Goal: Navigation & Orientation: Find specific page/section

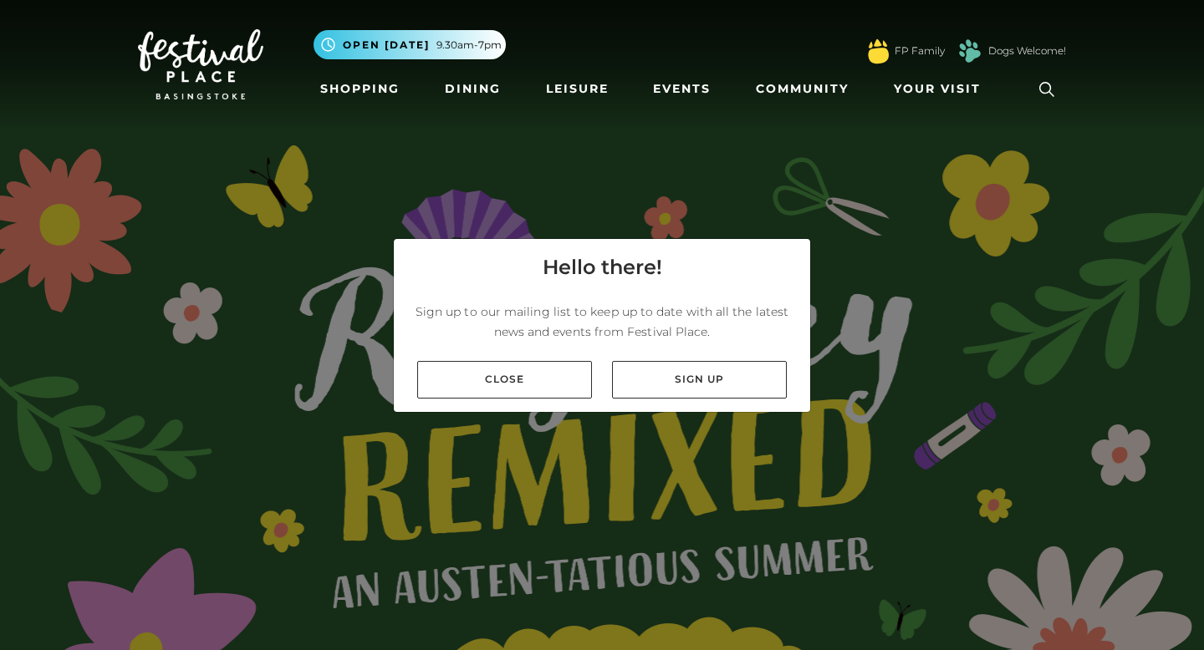
click at [561, 359] on div "Close Sign up" at bounding box center [602, 380] width 416 height 64
click at [549, 373] on link "Close" at bounding box center [504, 380] width 175 height 38
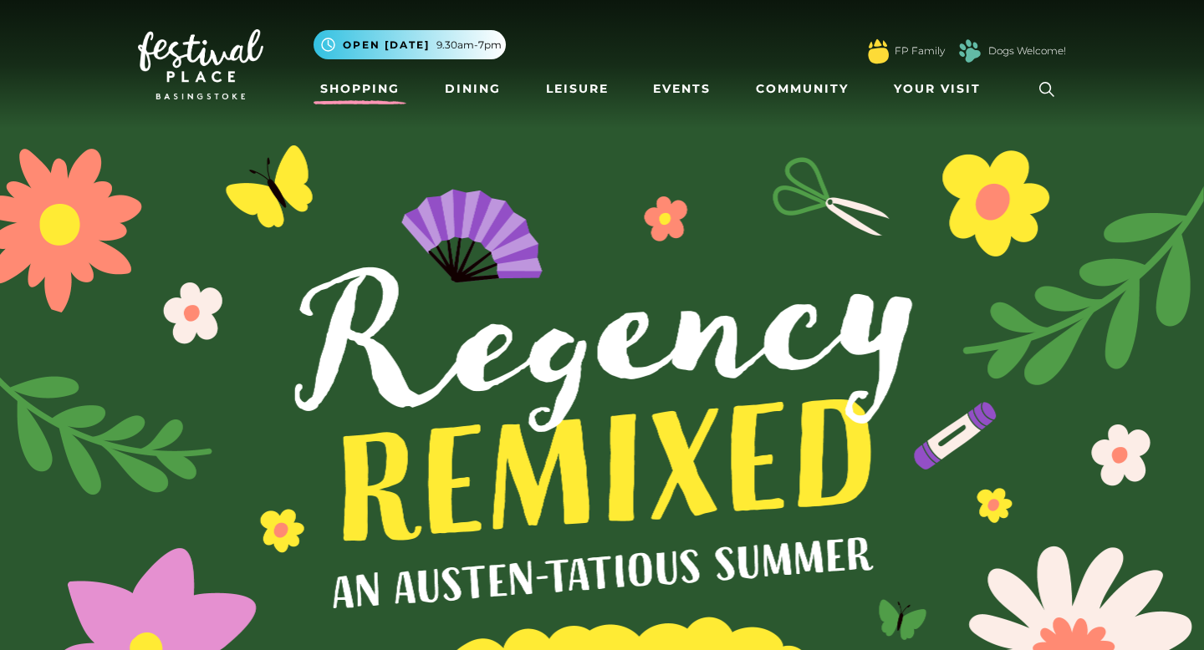
click at [373, 93] on link "Shopping" at bounding box center [359, 89] width 93 height 31
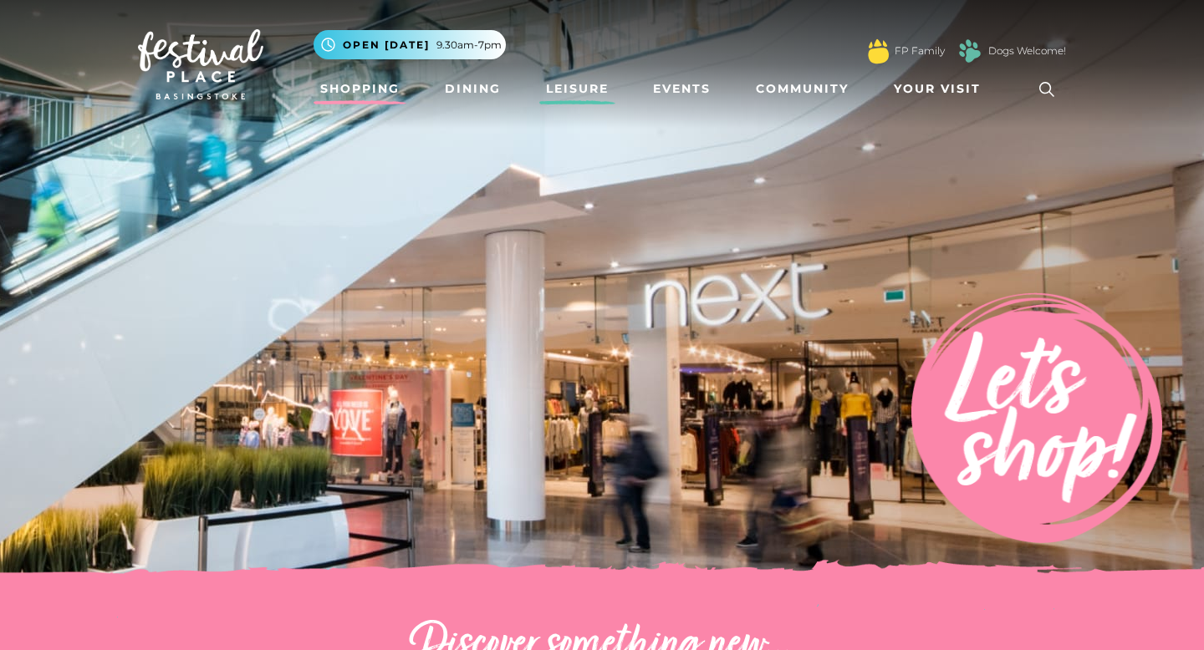
click at [574, 89] on link "Leisure" at bounding box center [577, 89] width 76 height 31
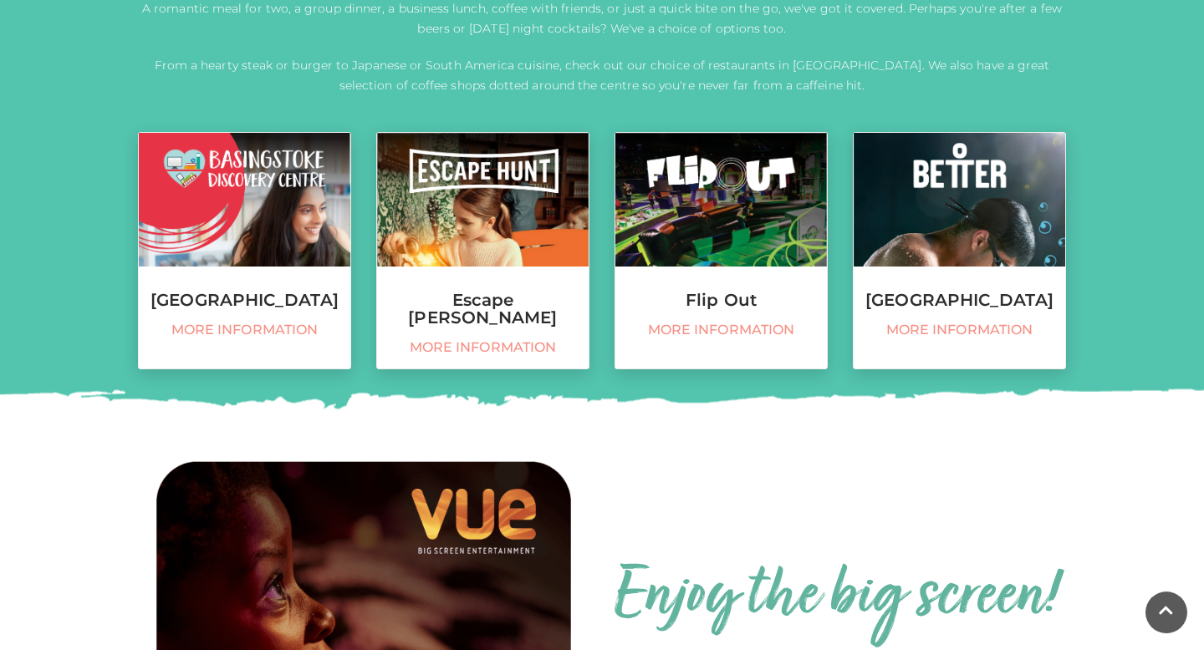
scroll to position [680, 0]
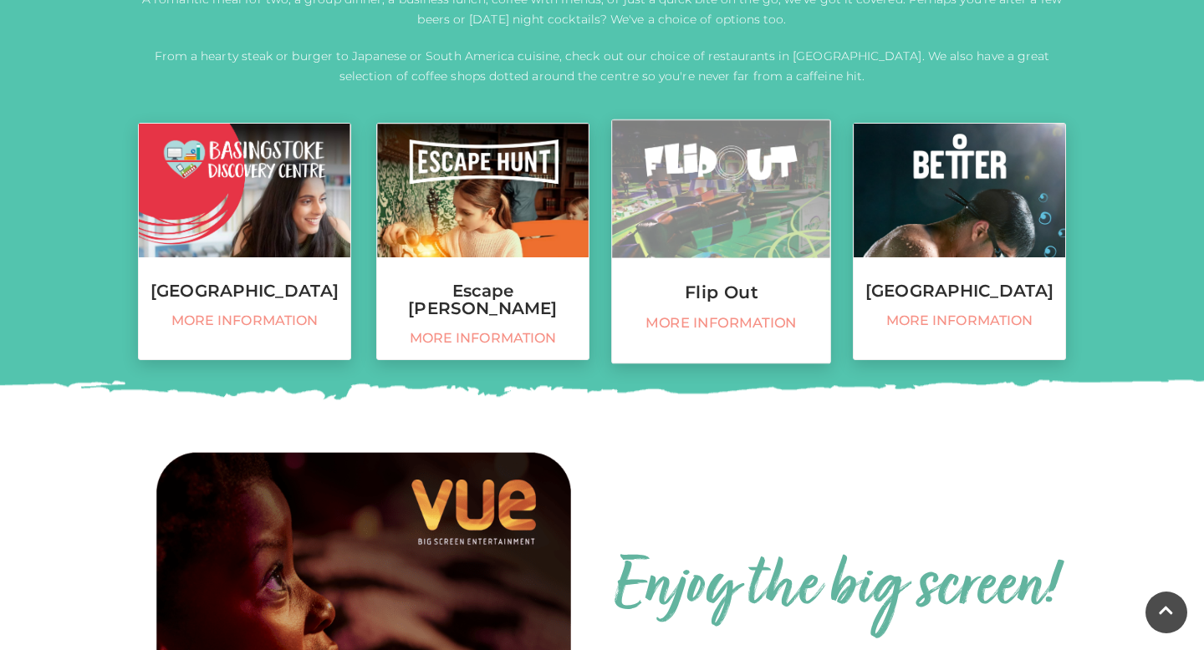
click at [742, 216] on img at bounding box center [721, 189] width 218 height 138
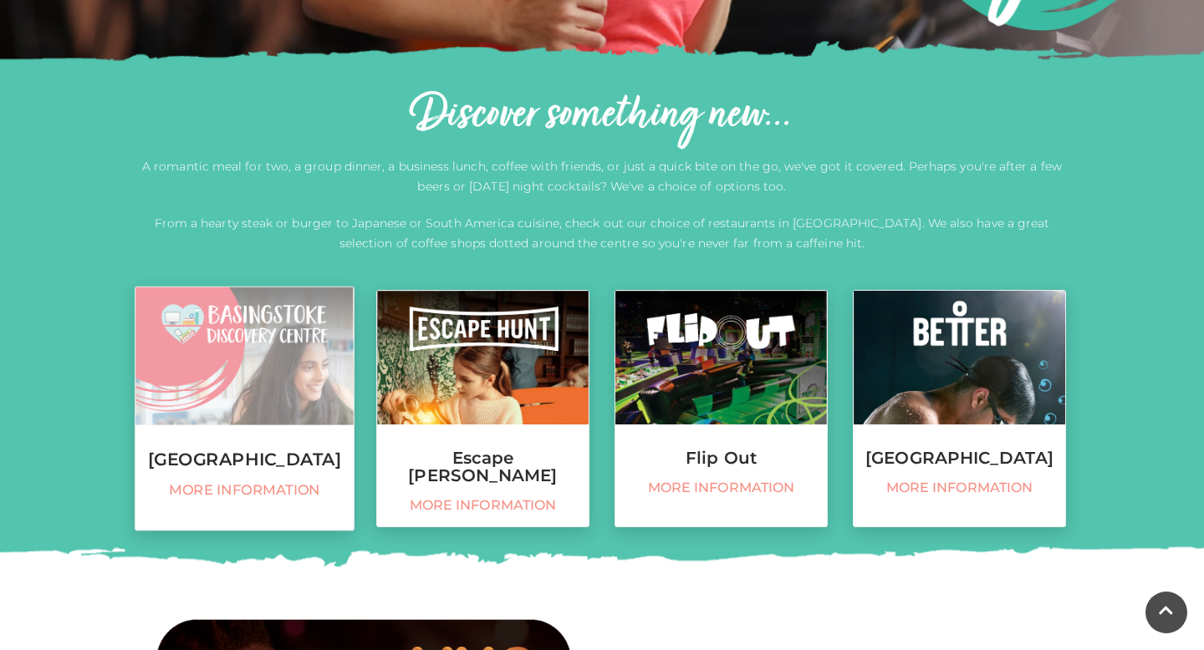
scroll to position [0, 0]
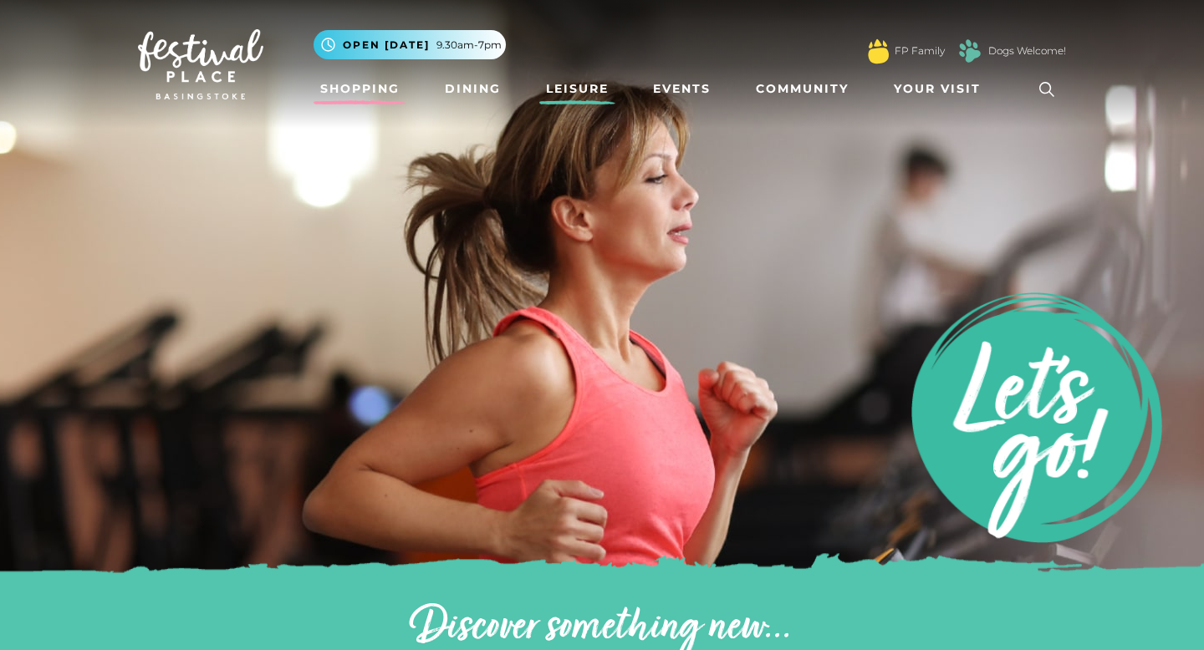
click at [354, 88] on link "Shopping" at bounding box center [359, 89] width 93 height 31
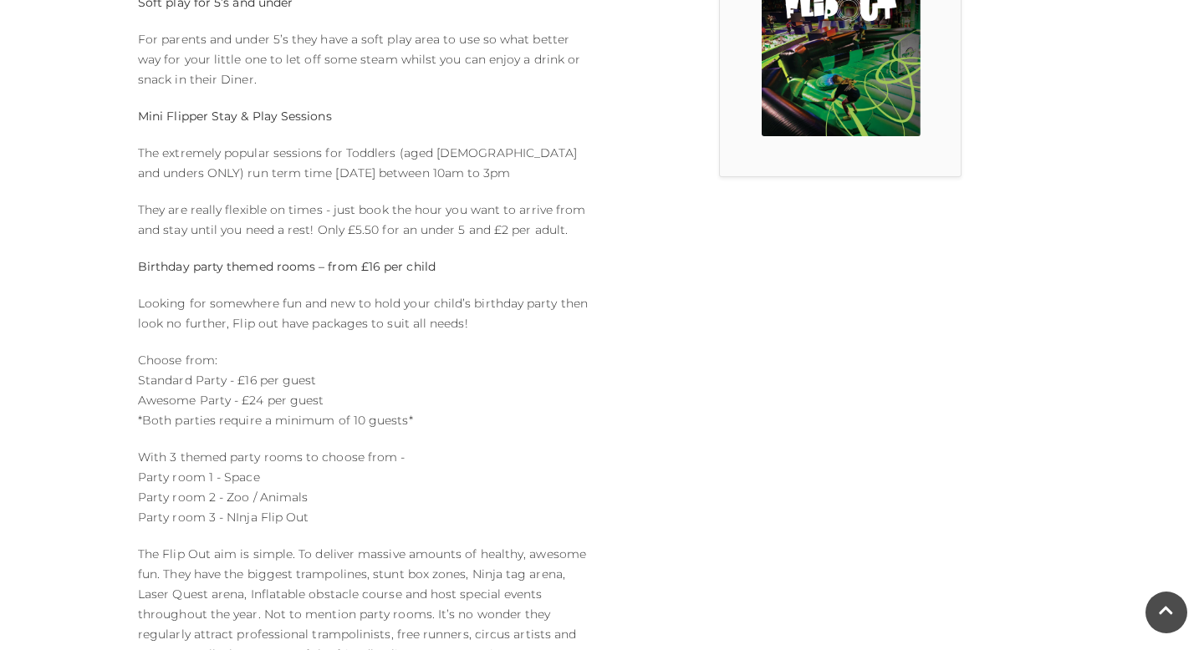
scroll to position [467, 0]
